Goal: Check status: Check status

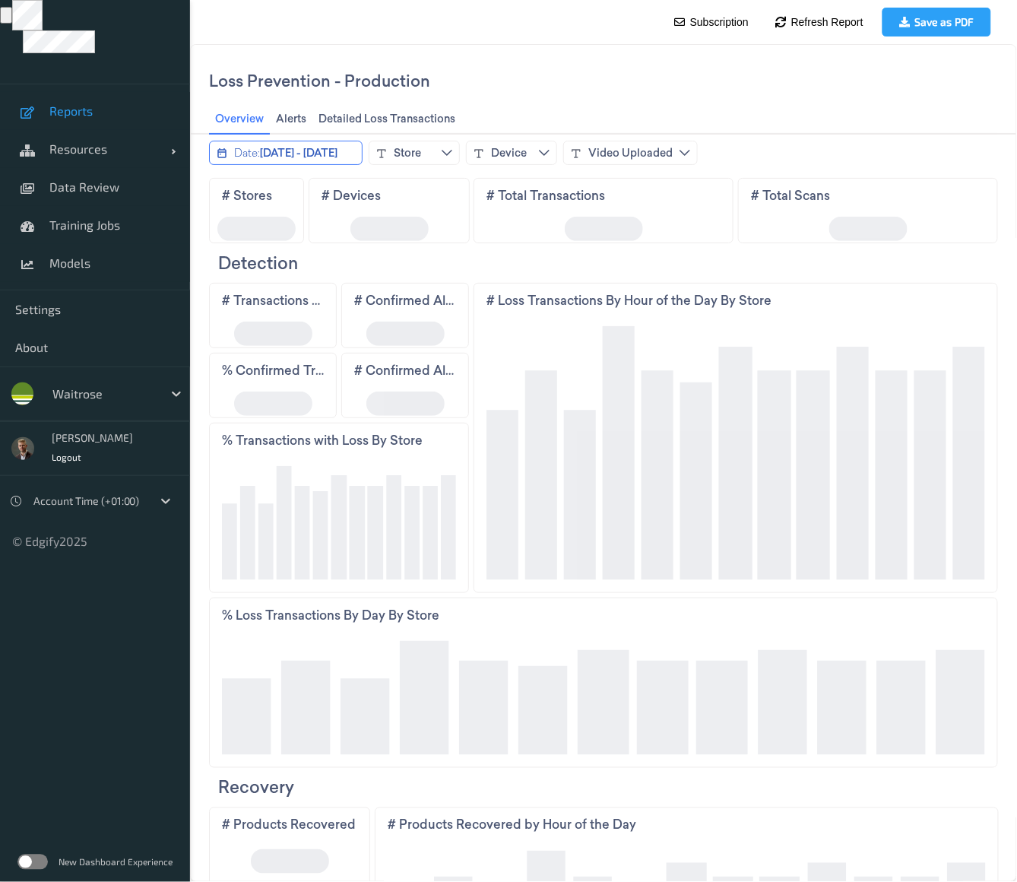
click at [329, 152] on span "May 11, 2025 - May 25, 2025" at bounding box center [298, 151] width 78 height 15
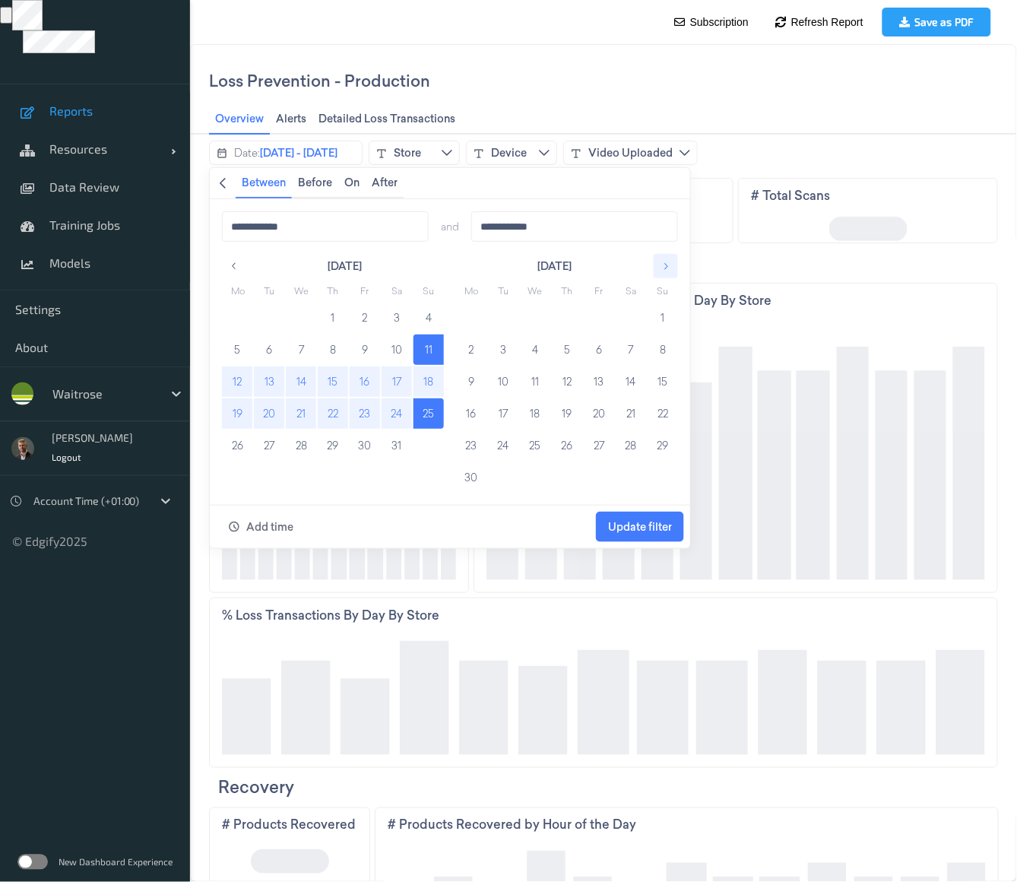
click at [662, 265] on icon "button" at bounding box center [665, 265] width 11 height 11
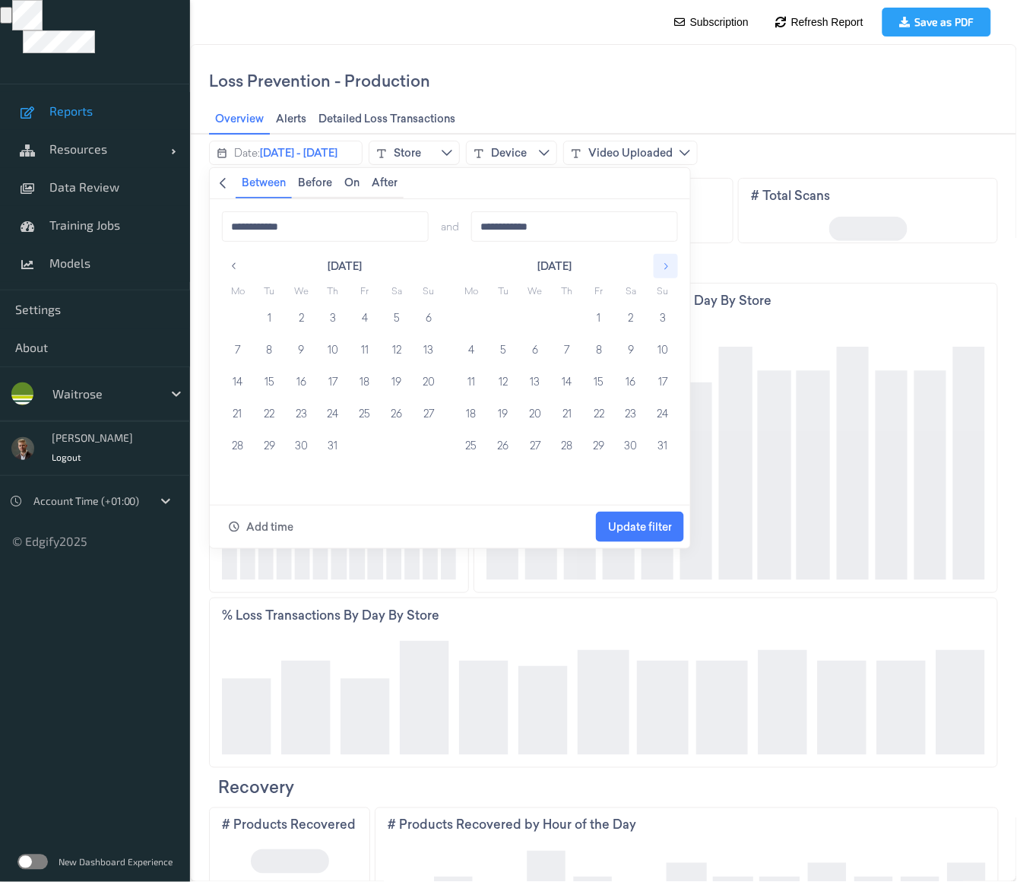
click at [671, 258] on button "button" at bounding box center [665, 265] width 24 height 24
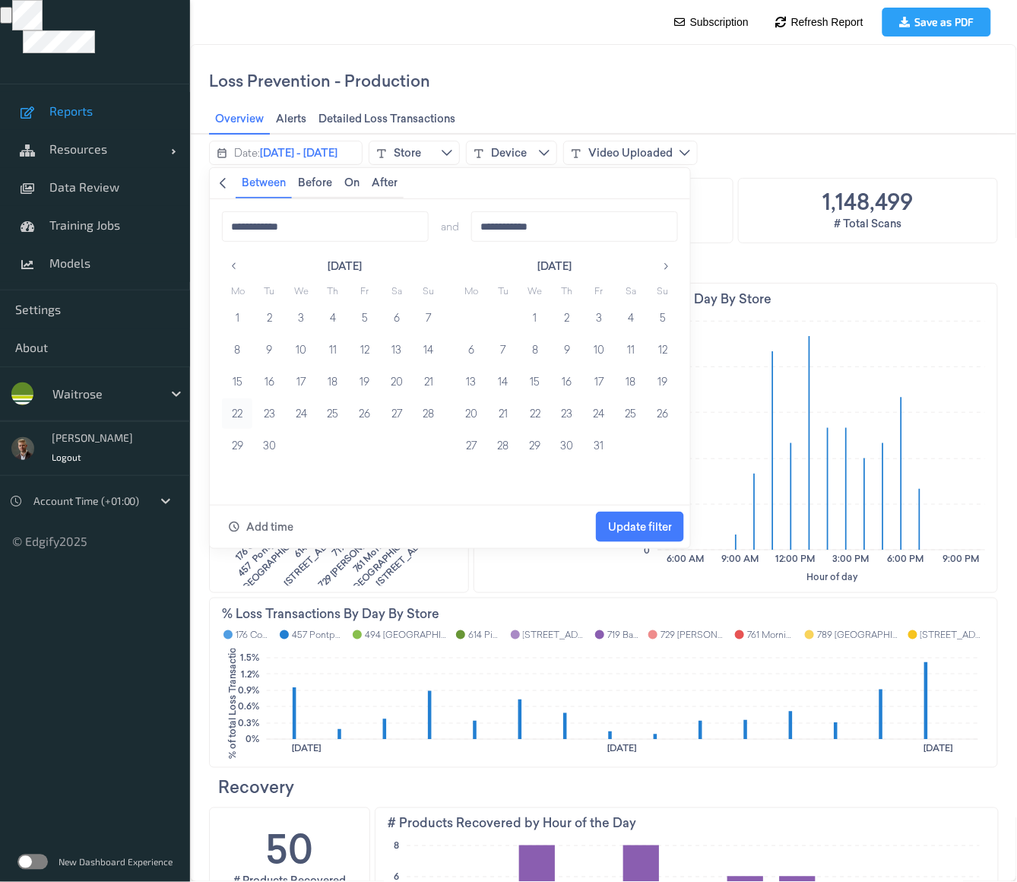
click at [233, 414] on button "22" at bounding box center [236, 413] width 30 height 30
click at [424, 412] on button "28" at bounding box center [428, 413] width 30 height 30
type input "**********"
click at [630, 526] on span "Update filter" at bounding box center [639, 526] width 64 height 12
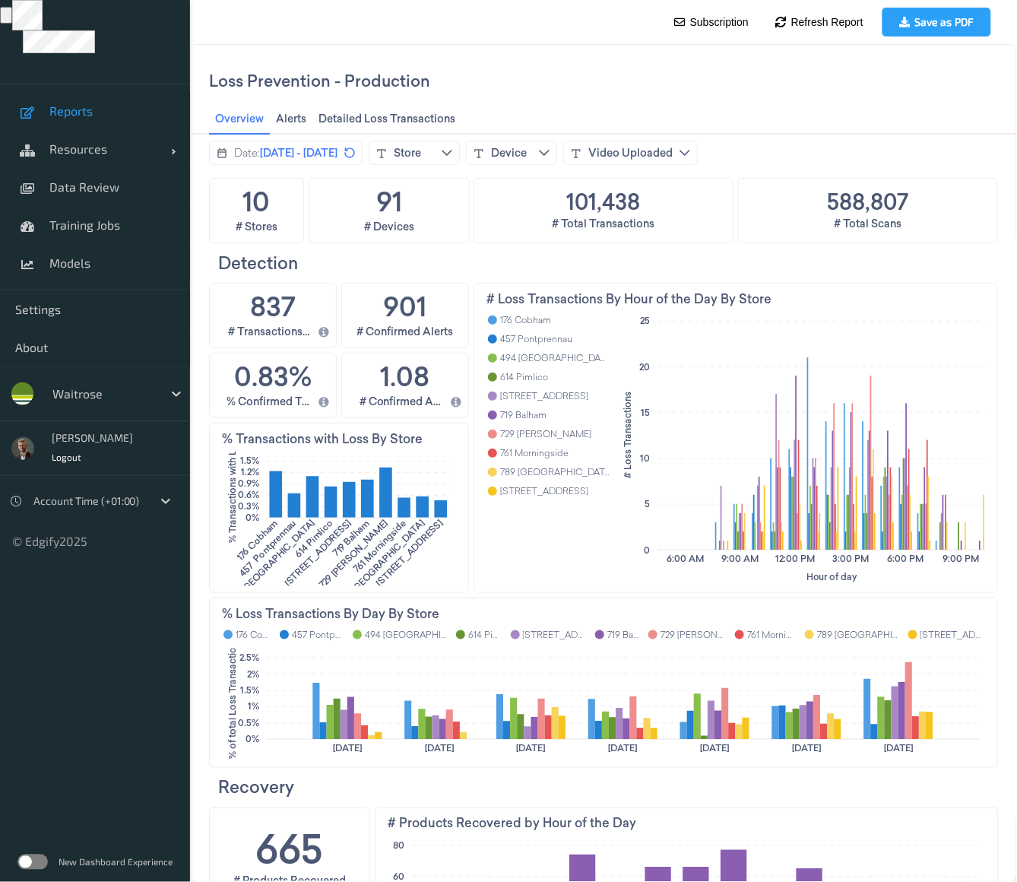
click at [24, 860] on label at bounding box center [32, 861] width 30 height 15
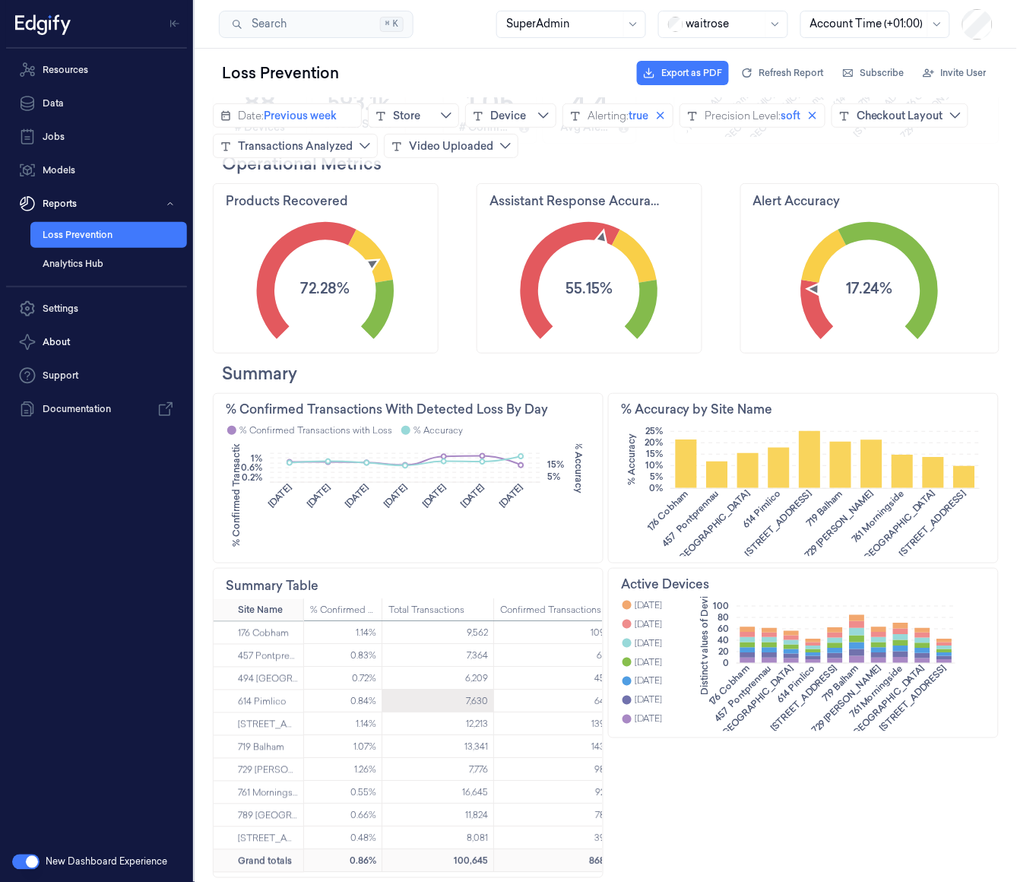
scroll to position [0, 162]
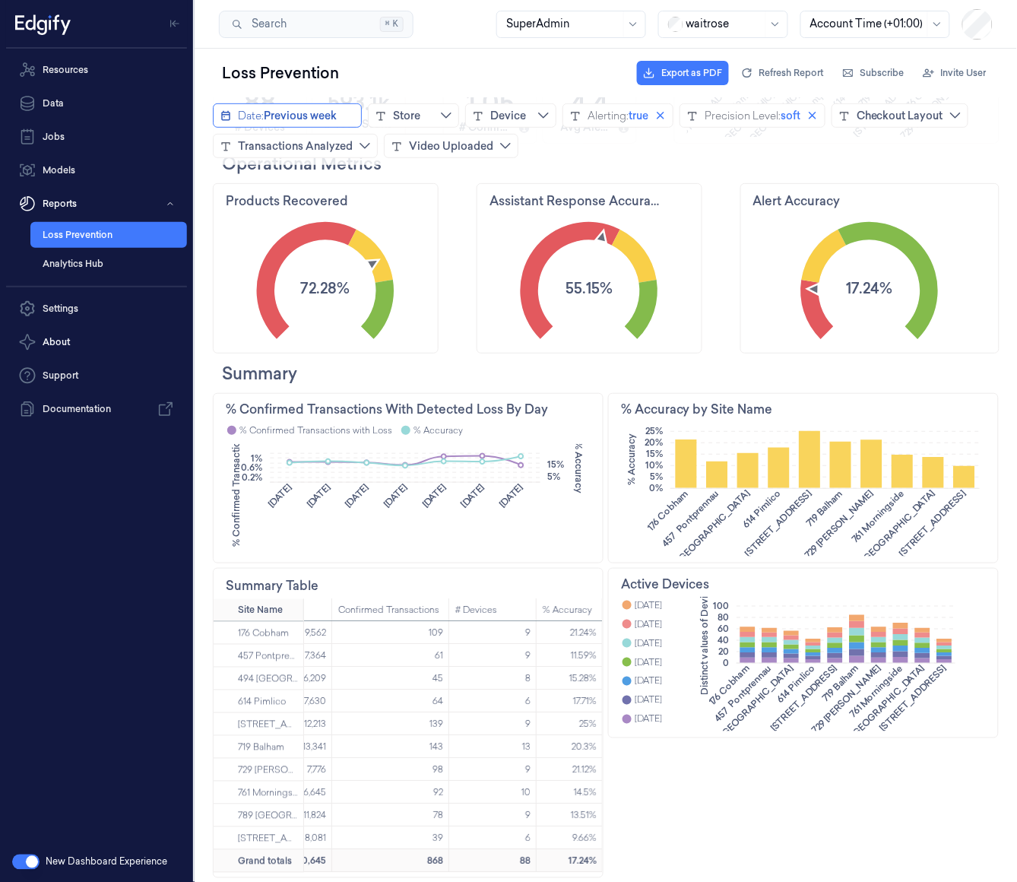
click at [312, 116] on span "Previous week" at bounding box center [299, 114] width 73 height 15
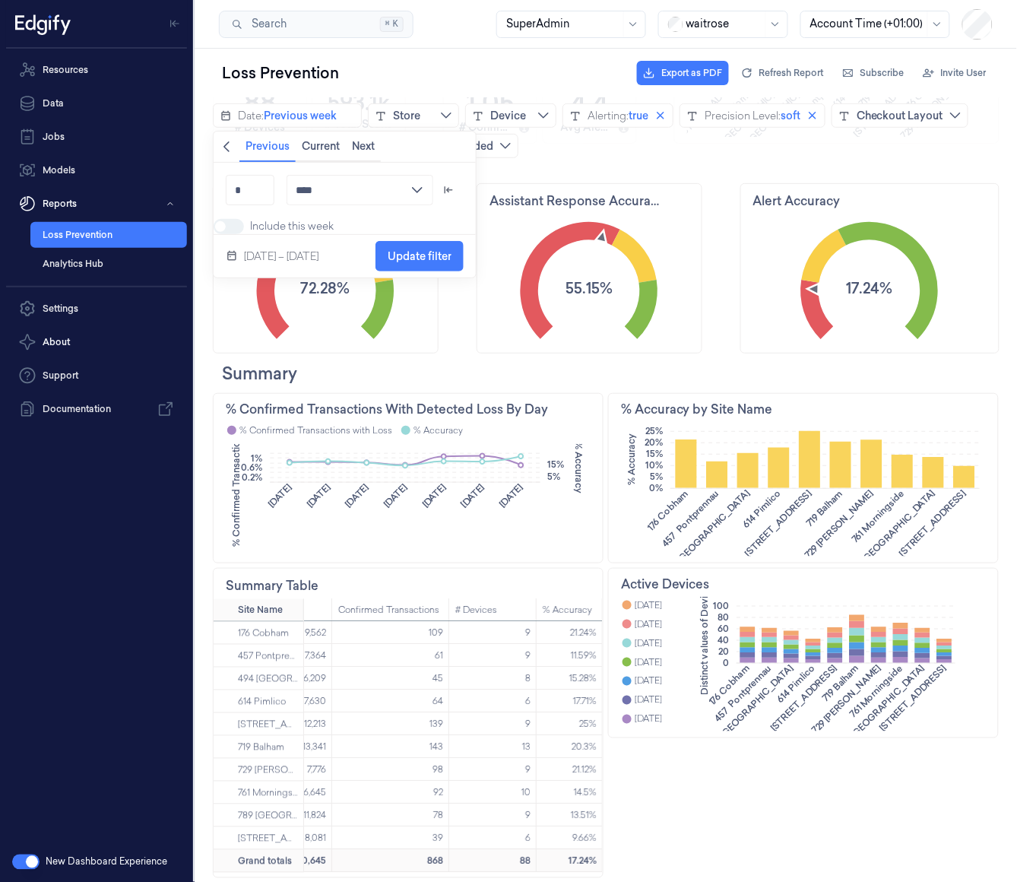
click at [228, 145] on icon "chevronleft icon" at bounding box center [226, 146] width 12 height 12
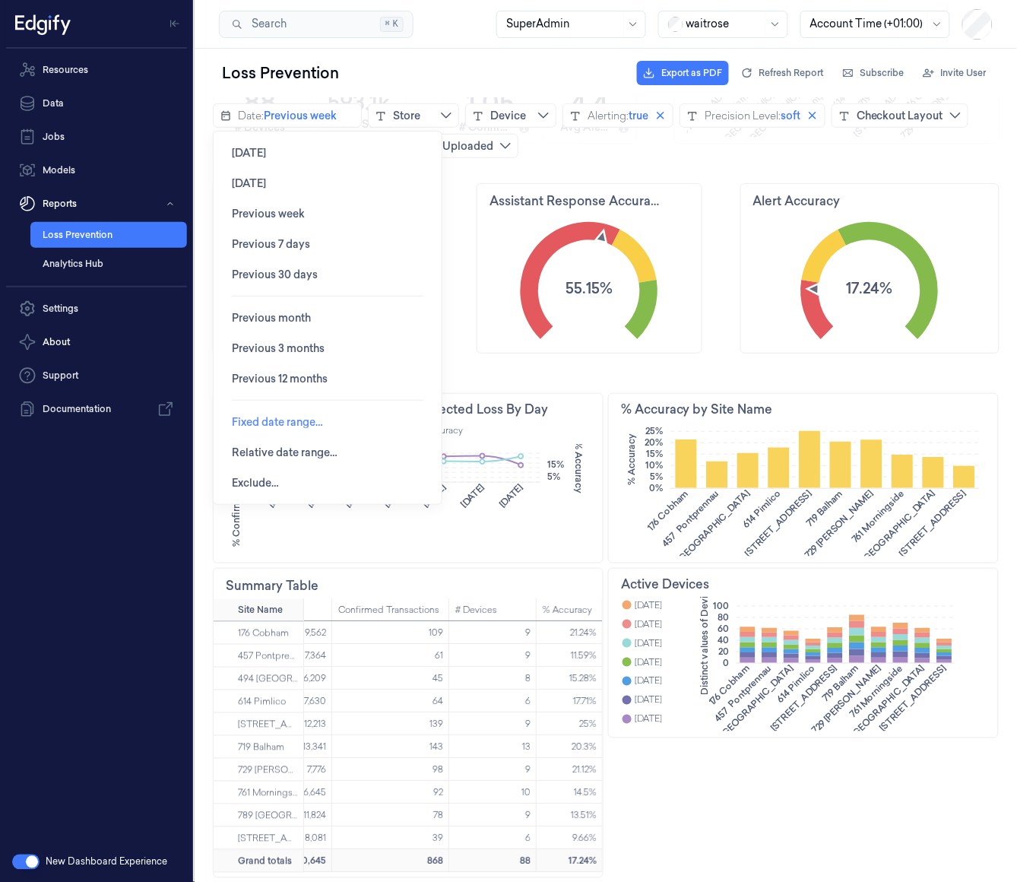
click at [285, 429] on span "Fixed date range…" at bounding box center [276, 421] width 91 height 29
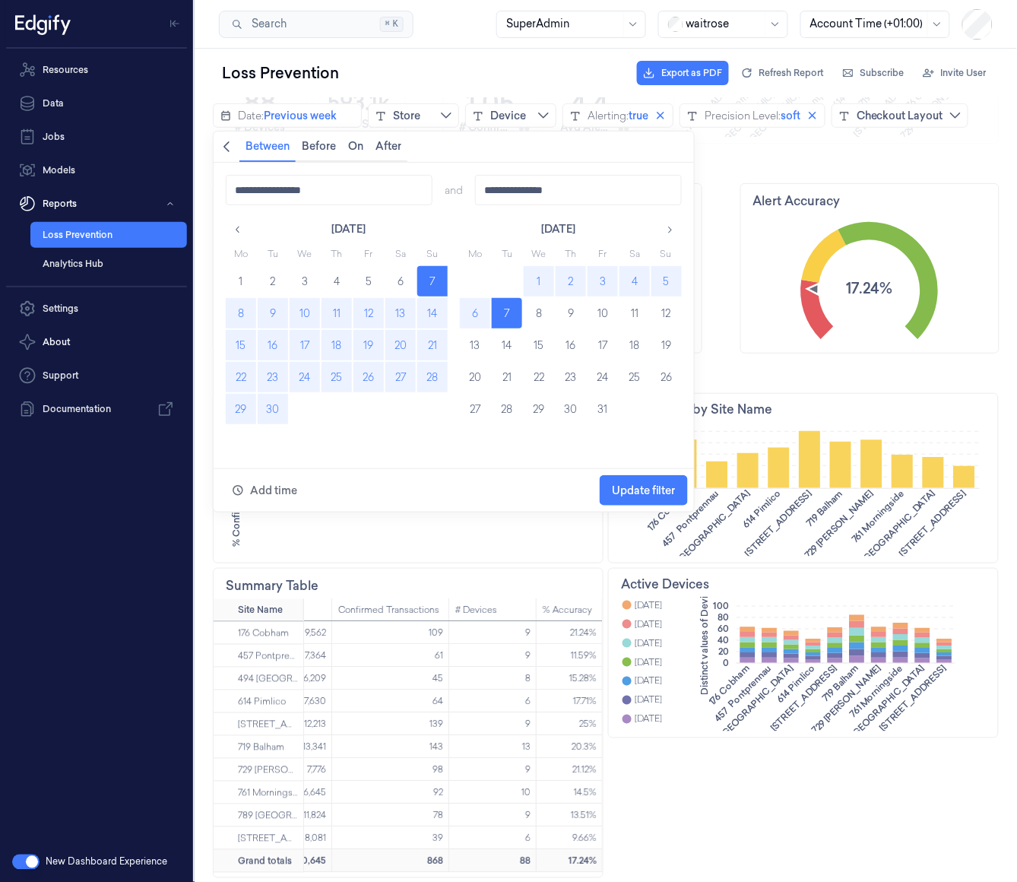
click at [239, 376] on button "22" at bounding box center [240, 376] width 30 height 30
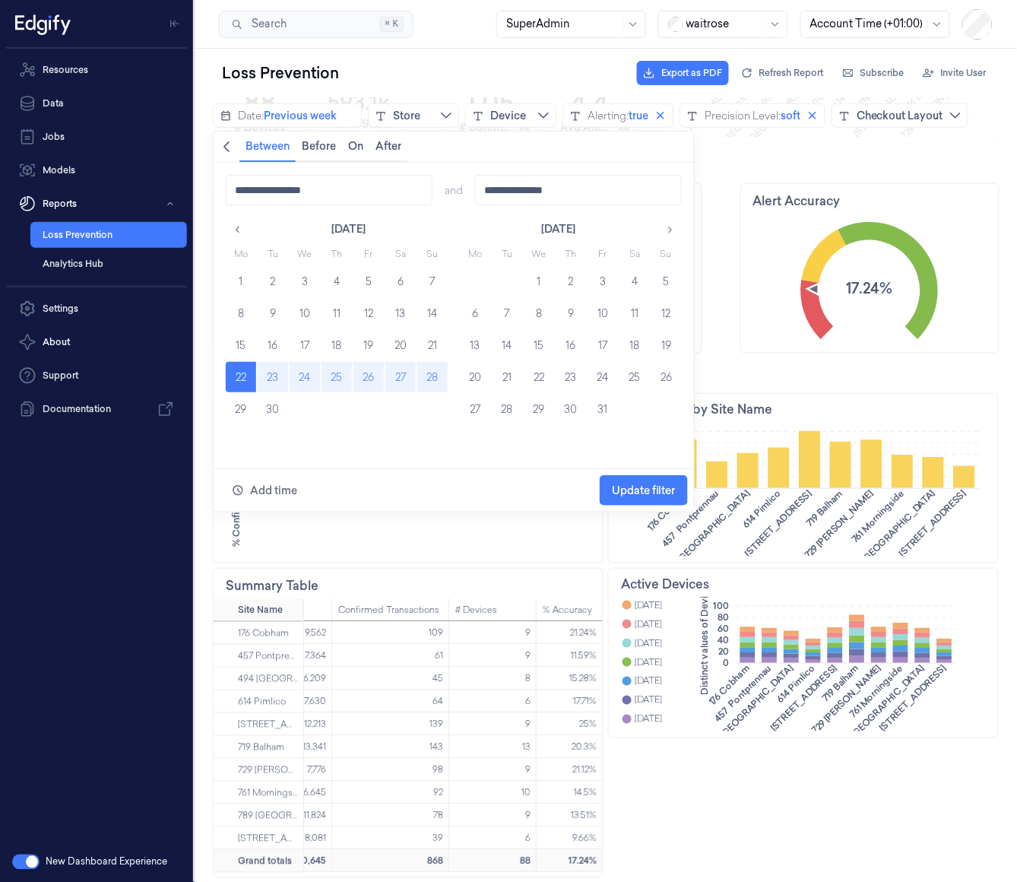
click at [425, 378] on button "28" at bounding box center [432, 376] width 30 height 30
type input "**********"
click at [652, 491] on span "Update filter" at bounding box center [643, 489] width 64 height 12
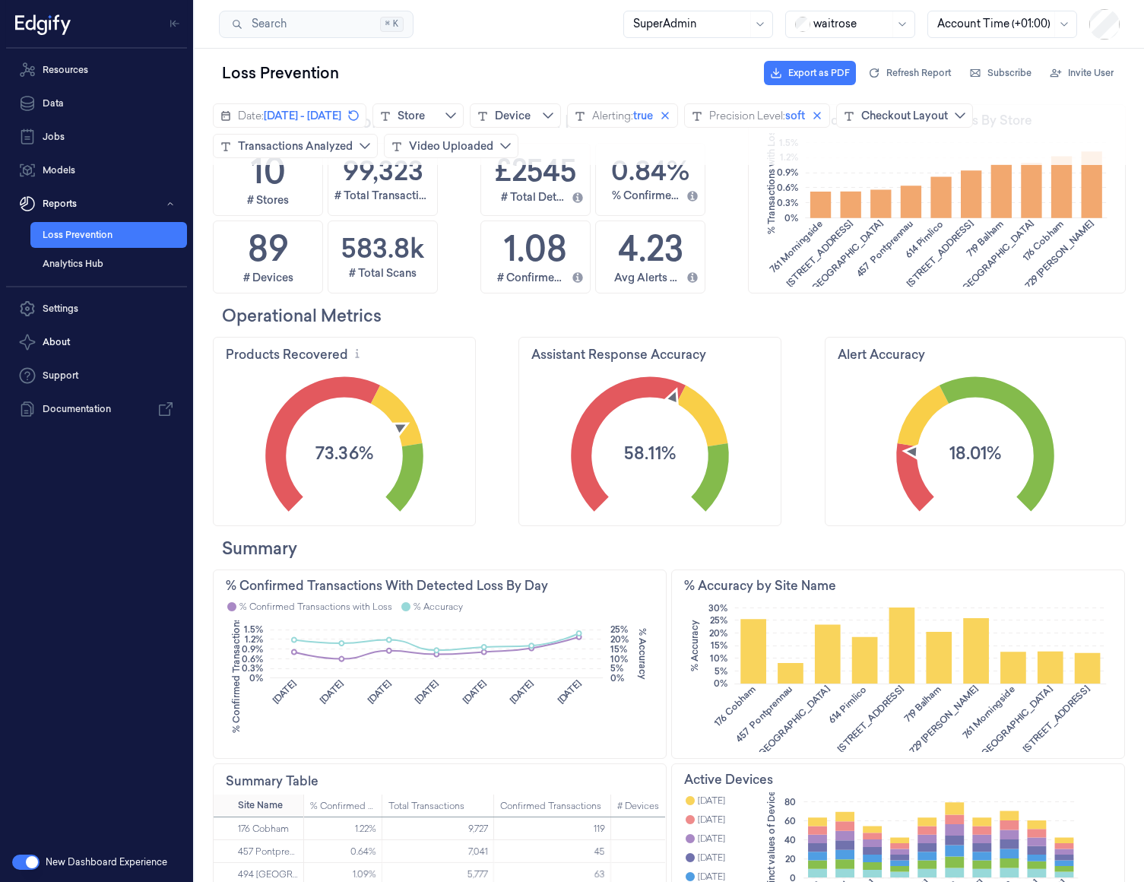
scroll to position [90, 0]
